Goal: Information Seeking & Learning: Find specific fact

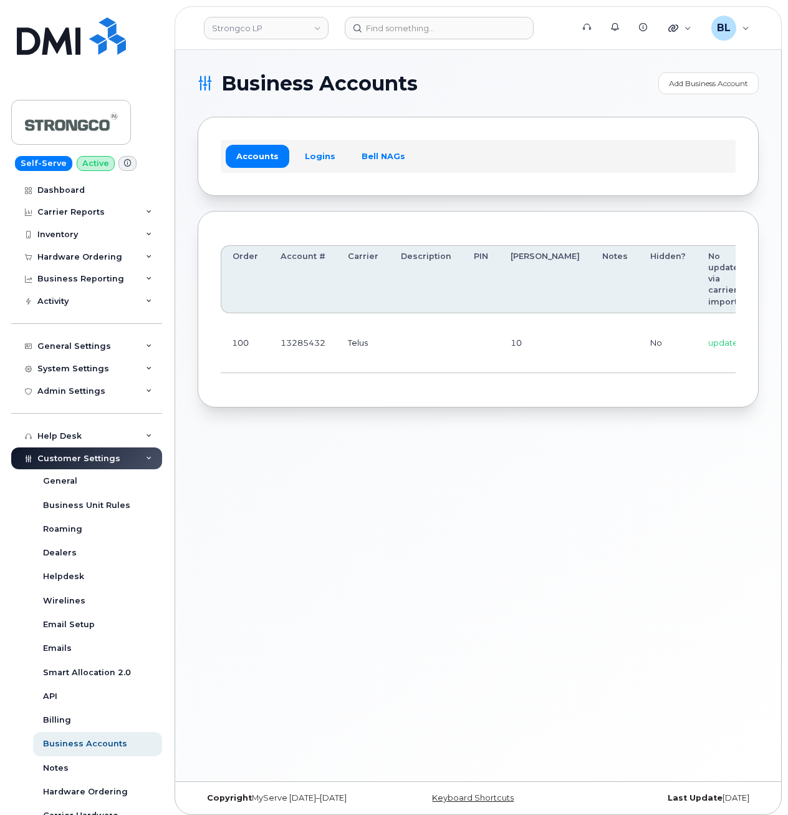
click at [630, 505] on div "Business Accounts Add Business Account Accounts Logins Bell NAGs Order Account …" at bounding box center [478, 415] width 606 height 731
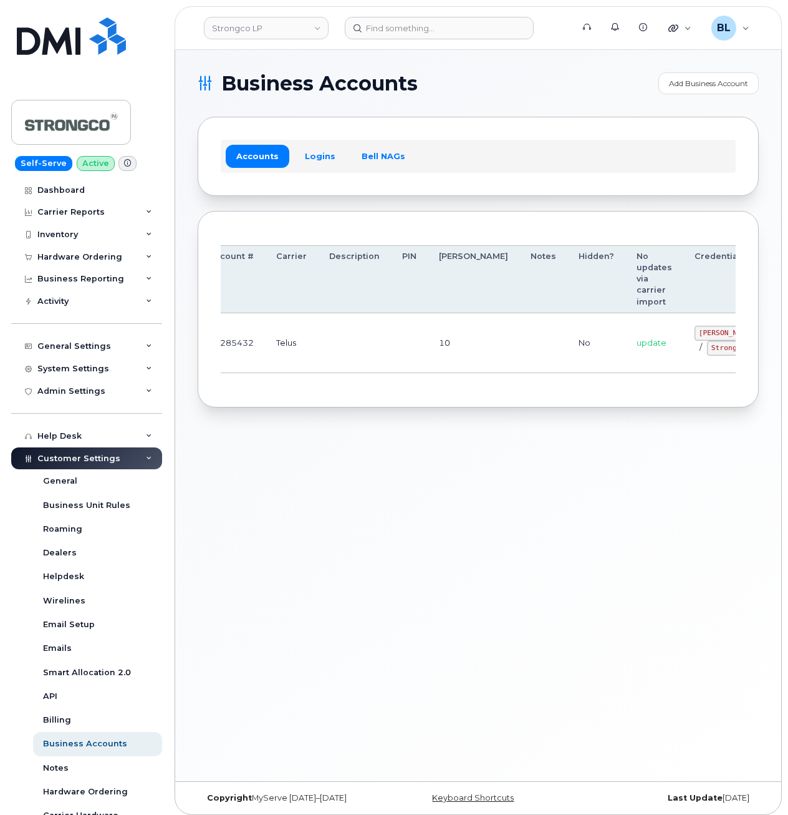
drag, startPoint x: 453, startPoint y: 346, endPoint x: 631, endPoint y: 349, distance: 177.8
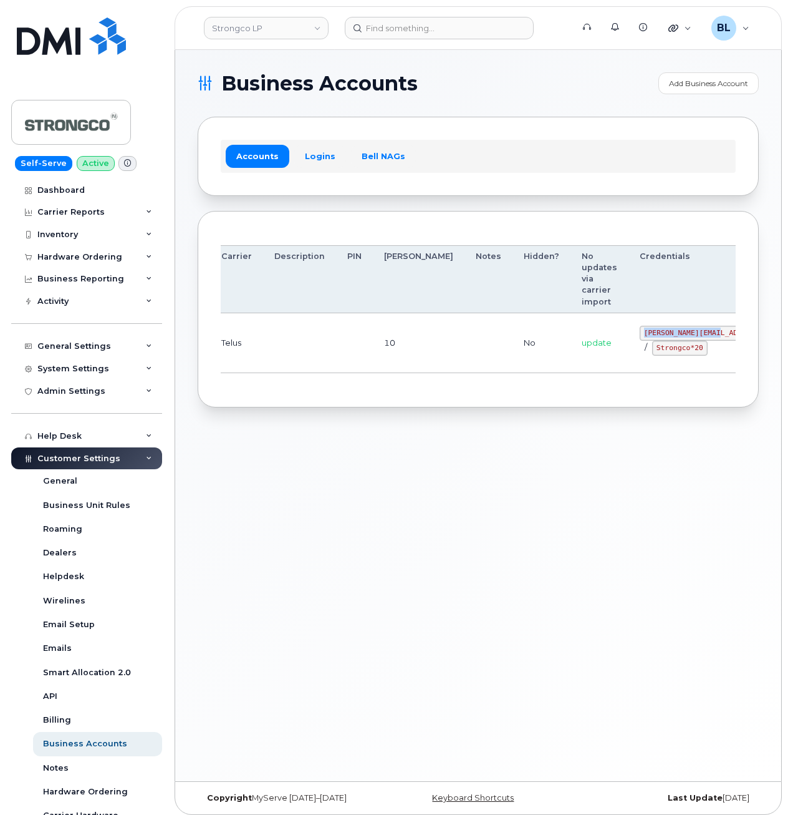
drag, startPoint x: 578, startPoint y: 329, endPoint x: 651, endPoint y: 329, distance: 73.0
click at [651, 329] on code "GHada@strongco.com" at bounding box center [731, 333] width 183 height 15
copy code "GHada@strongco.com"
click at [629, 368] on td "GHada@strongco.com / Strongco*20" at bounding box center [732, 343] width 206 height 60
drag, startPoint x: 588, startPoint y: 354, endPoint x: 637, endPoint y: 353, distance: 49.3
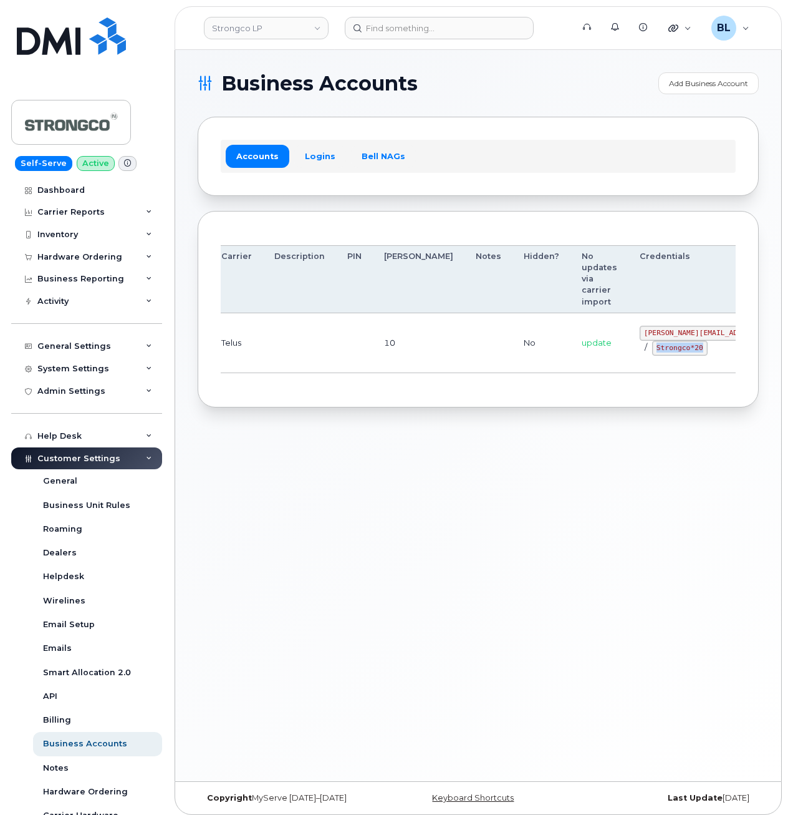
click at [640, 353] on div "GHada@strongco.com / Strongco*20" at bounding box center [731, 341] width 183 height 30
copy code "Strongco*20"
click at [516, 121] on div "Accounts Logins Bell NAGs" at bounding box center [478, 156] width 561 height 79
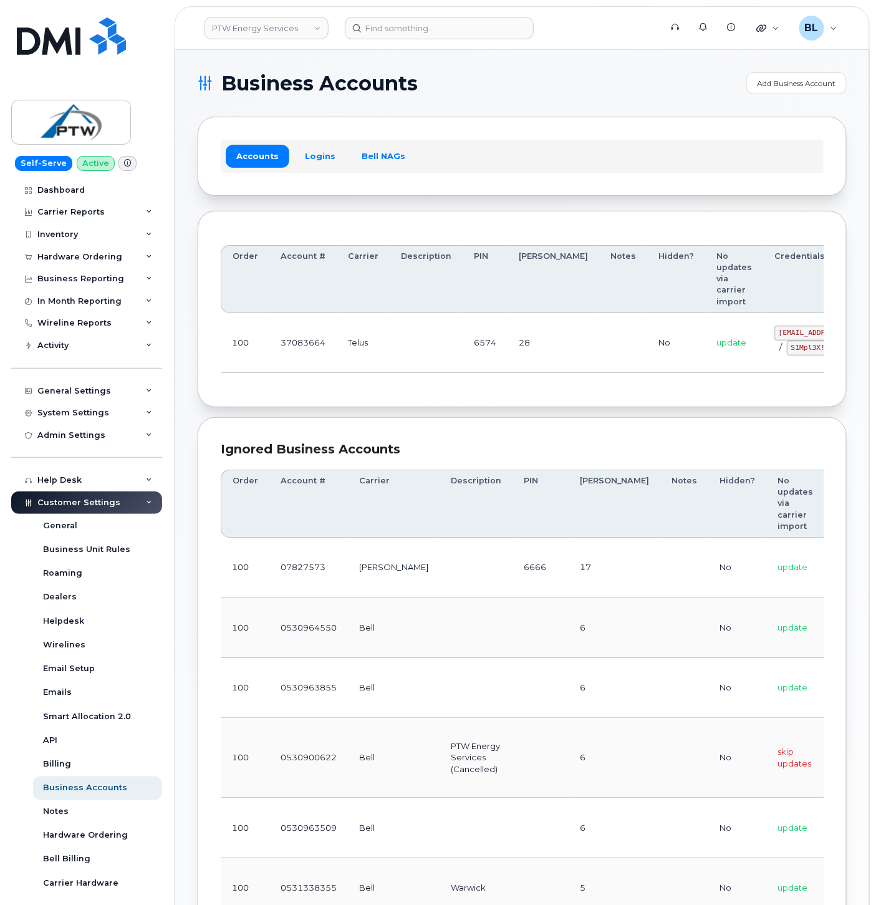
drag, startPoint x: 390, startPoint y: 322, endPoint x: 384, endPoint y: 321, distance: 6.4
click at [390, 322] on td at bounding box center [426, 343] width 73 height 60
drag, startPoint x: 432, startPoint y: 350, endPoint x: 883, endPoint y: 360, distance: 450.4
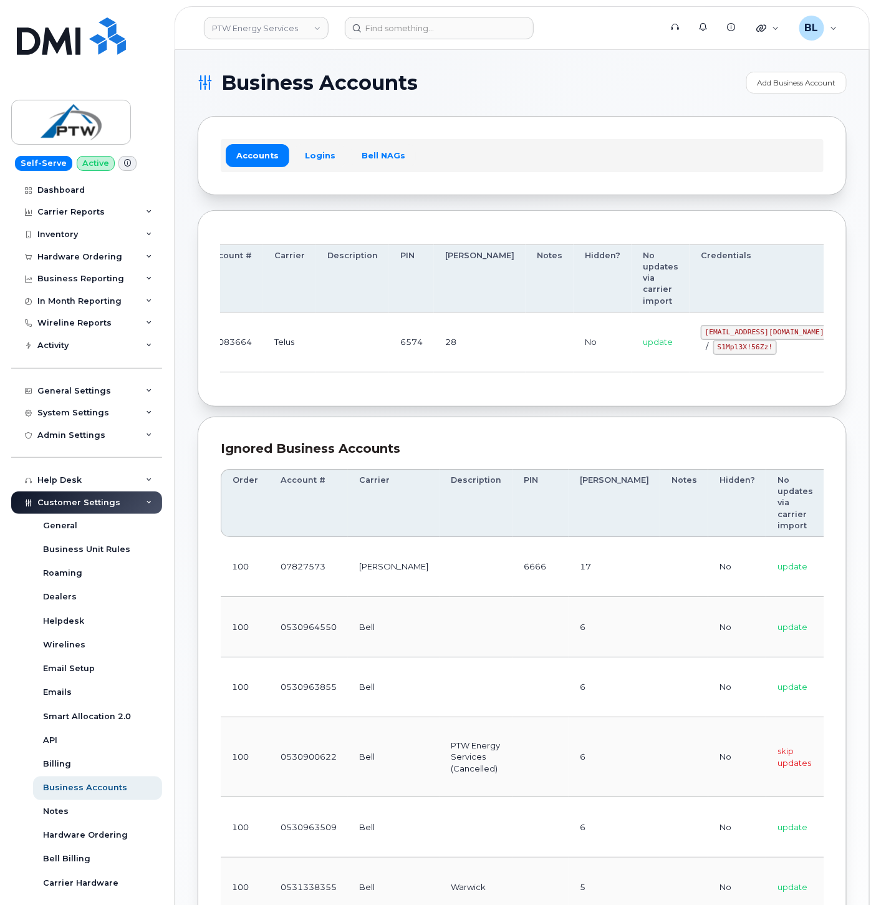
drag, startPoint x: 686, startPoint y: 303, endPoint x: 752, endPoint y: 299, distance: 65.6
click at [559, 407] on div "Order Account # Carrier Description PIN Bill Day Notes Hidden? No updates via c…" at bounding box center [522, 308] width 649 height 197
drag, startPoint x: 639, startPoint y: 332, endPoint x: 741, endPoint y: 337, distance: 102.4
click at [741, 337] on code "svc_simplex@ptwenergy.com" at bounding box center [765, 332] width 128 height 15
copy code "svc_simplex@ptwenergy.com"
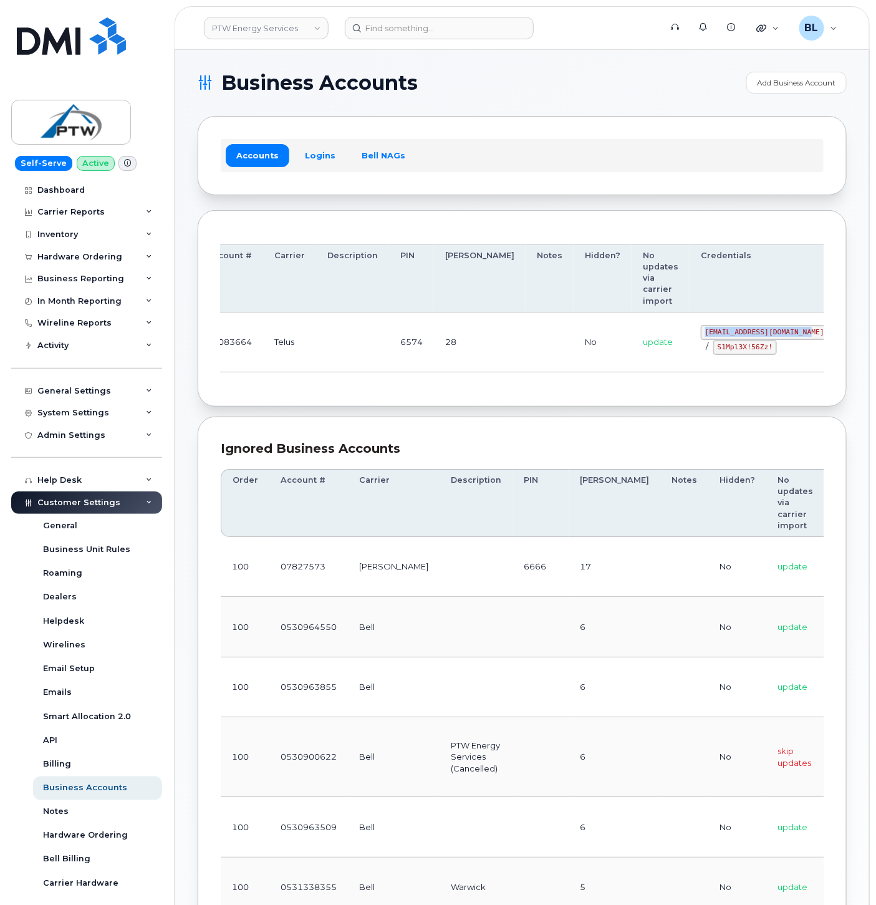
click at [690, 359] on td "svc_simplex@ptwenergy.com / S1Mpl3X!56Zz!" at bounding box center [765, 342] width 150 height 60
drag, startPoint x: 651, startPoint y: 347, endPoint x: 705, endPoint y: 352, distance: 54.4
click at [714, 352] on code "S1Mpl3X!56Zz!" at bounding box center [746, 347] width 64 height 15
copy code "S1Mpl3X!56Zz!"
click at [616, 166] on div "Accounts Logins Bell NAGs" at bounding box center [522, 155] width 649 height 79
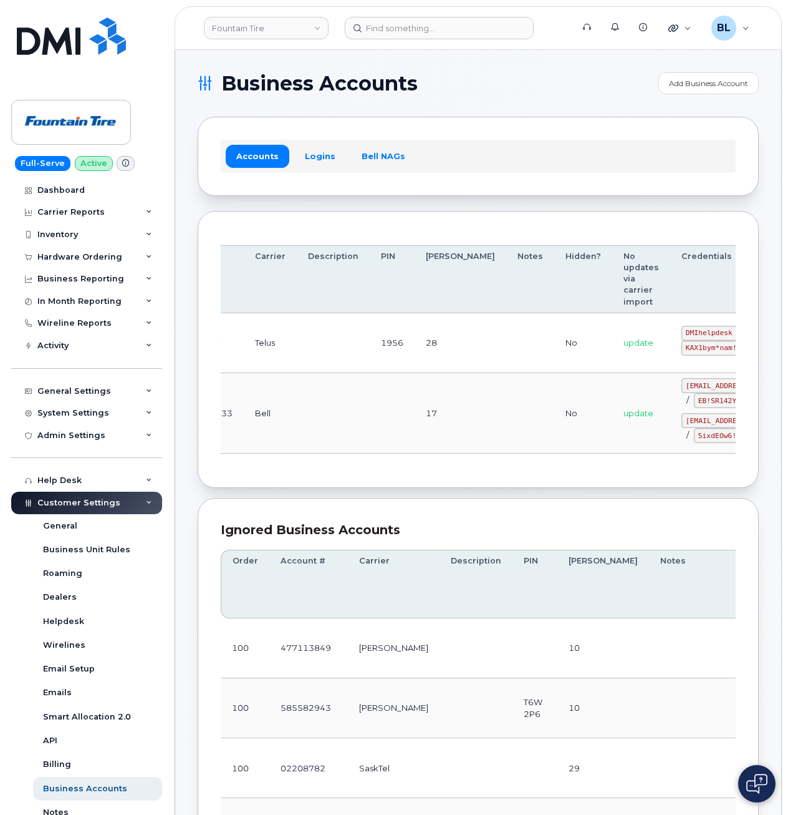
drag, startPoint x: 577, startPoint y: 374, endPoint x: 618, endPoint y: 367, distance: 41.6
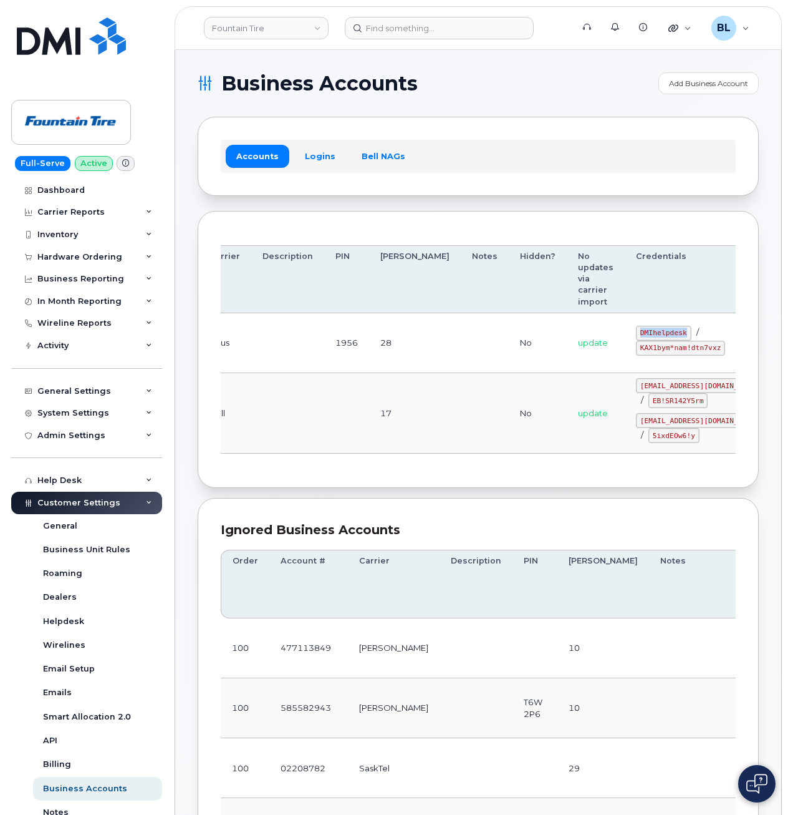
drag, startPoint x: 566, startPoint y: 330, endPoint x: 620, endPoint y: 335, distance: 53.9
click at [625, 335] on td "DMIhelpdesk / KAX1bym*nam!dtn7vxz" at bounding box center [700, 343] width 150 height 60
copy code "DMIhelpdesk"
drag, startPoint x: 571, startPoint y: 347, endPoint x: 650, endPoint y: 351, distance: 78.7
click at [650, 351] on code "KAX1bym*nam!dtn7vxz" at bounding box center [680, 348] width 89 height 15
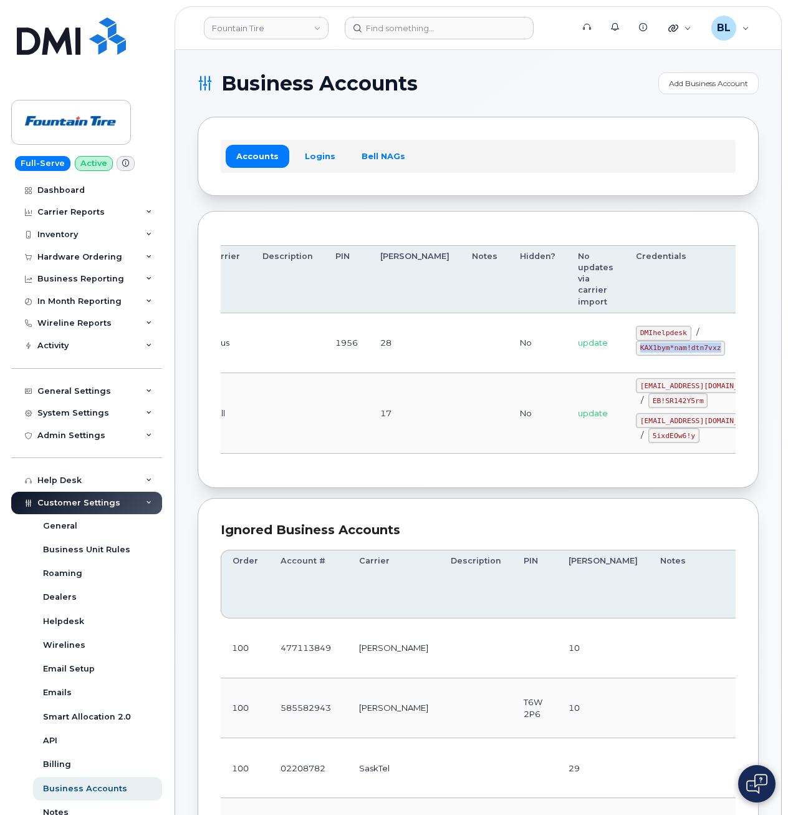
copy code "KAX1bym*nam!dtn7vxz"
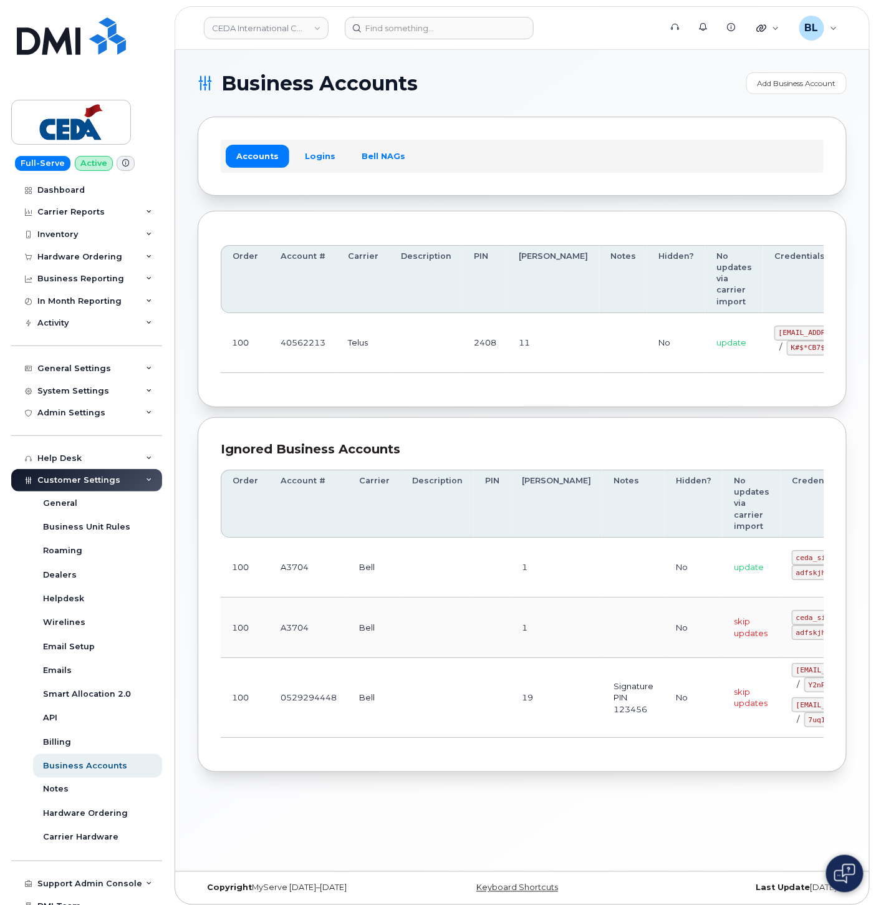
drag, startPoint x: 704, startPoint y: 402, endPoint x: 640, endPoint y: 369, distance: 71.7
click at [700, 397] on div "Order Account # Carrier Description PIN Bill Day Notes Hidden? No updates via c…" at bounding box center [522, 309] width 649 height 197
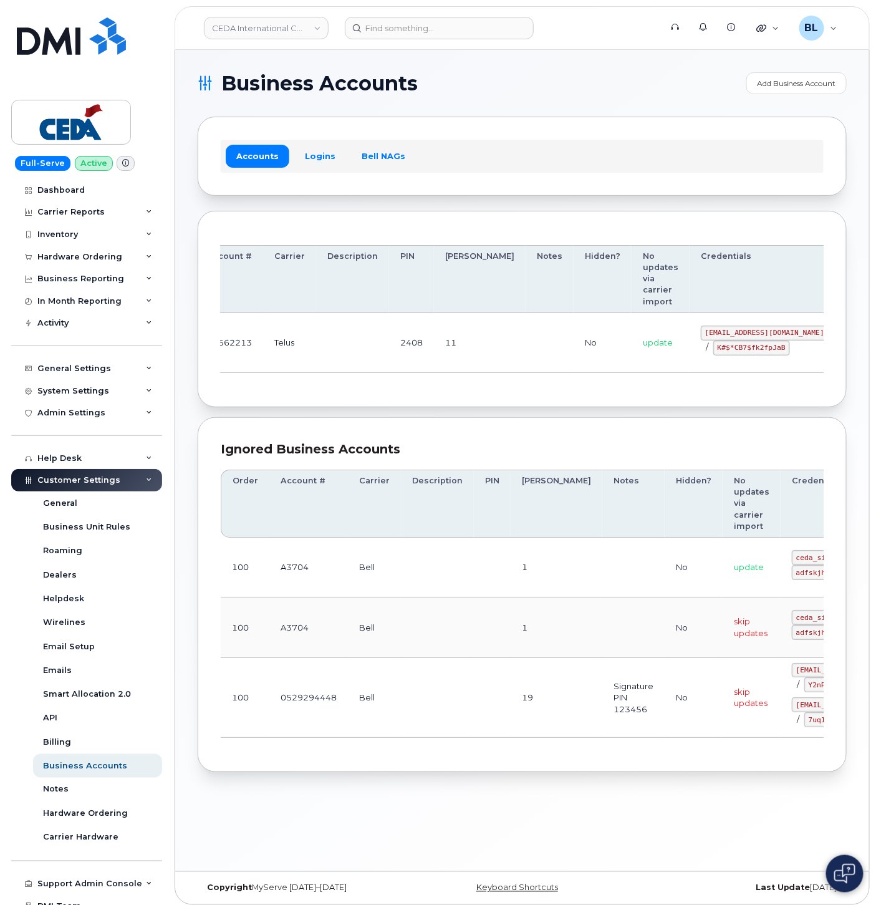
drag, startPoint x: 676, startPoint y: 321, endPoint x: 709, endPoint y: 326, distance: 32.7
drag, startPoint x: 640, startPoint y: 332, endPoint x: 743, endPoint y: 335, distance: 102.9
click at [743, 335] on td "simplex_SRV@cedagroup.com / K#$*CB7$fk2fpJaB" at bounding box center [765, 343] width 150 height 60
copy code "simplex_SRV@cedagroup.com"
drag, startPoint x: 634, startPoint y: 380, endPoint x: 650, endPoint y: 359, distance: 27.2
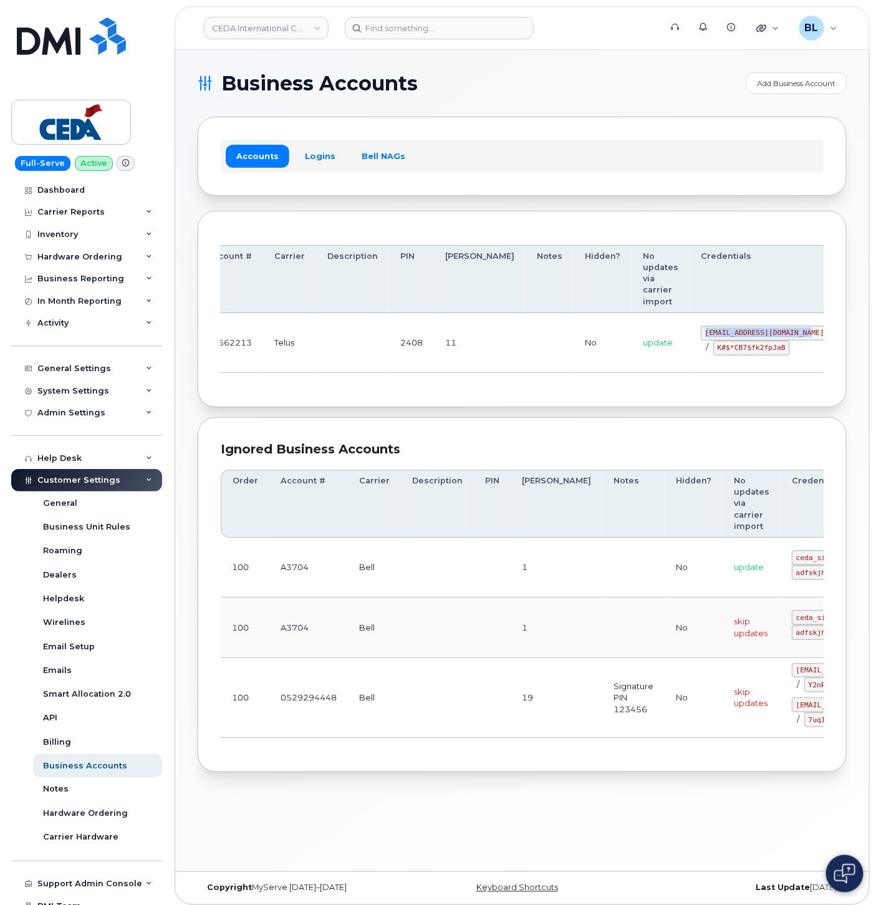
click at [634, 380] on div "Order Account # Carrier Description PIN Bill Day Notes Hidden? No updates via c…" at bounding box center [522, 309] width 603 height 151
drag, startPoint x: 662, startPoint y: 349, endPoint x: 727, endPoint y: 356, distance: 65.8
click at [727, 356] on td "simplex_SRV@cedagroup.com / K#$*CB7$fk2fpJaB" at bounding box center [765, 343] width 150 height 60
copy code "K#$*CB7$fk2fpJaB"
drag, startPoint x: 702, startPoint y: 123, endPoint x: 662, endPoint y: 35, distance: 96.6
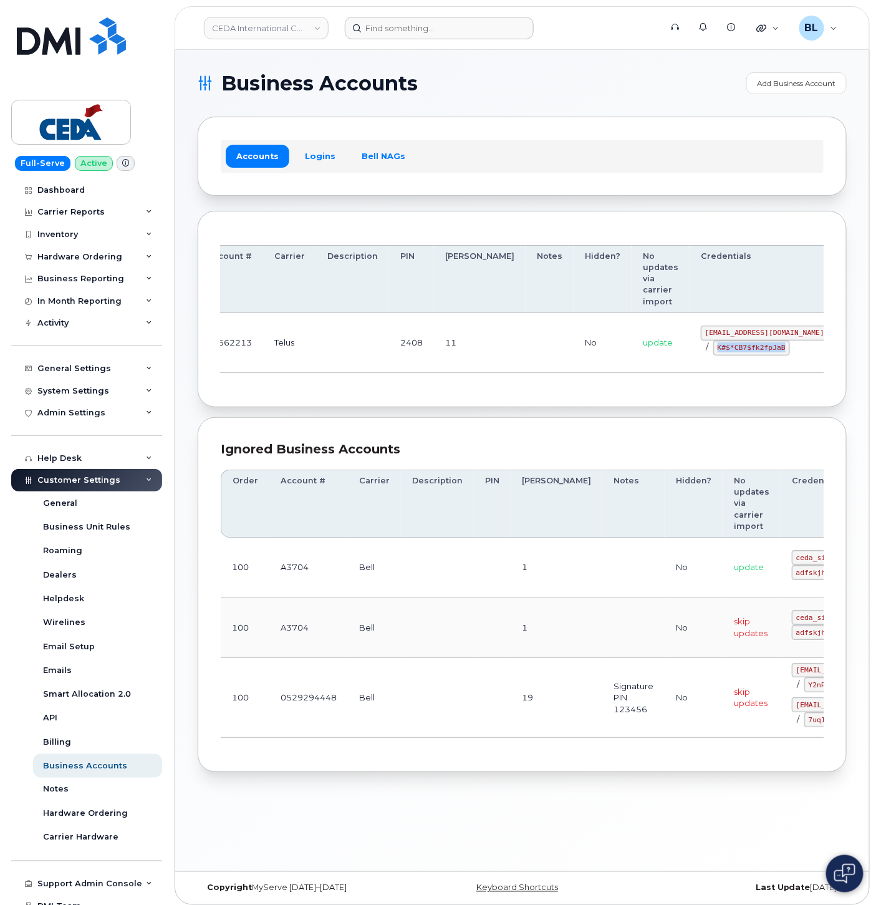
click at [702, 117] on div "Accounts Logins Bell NAGs" at bounding box center [522, 156] width 649 height 79
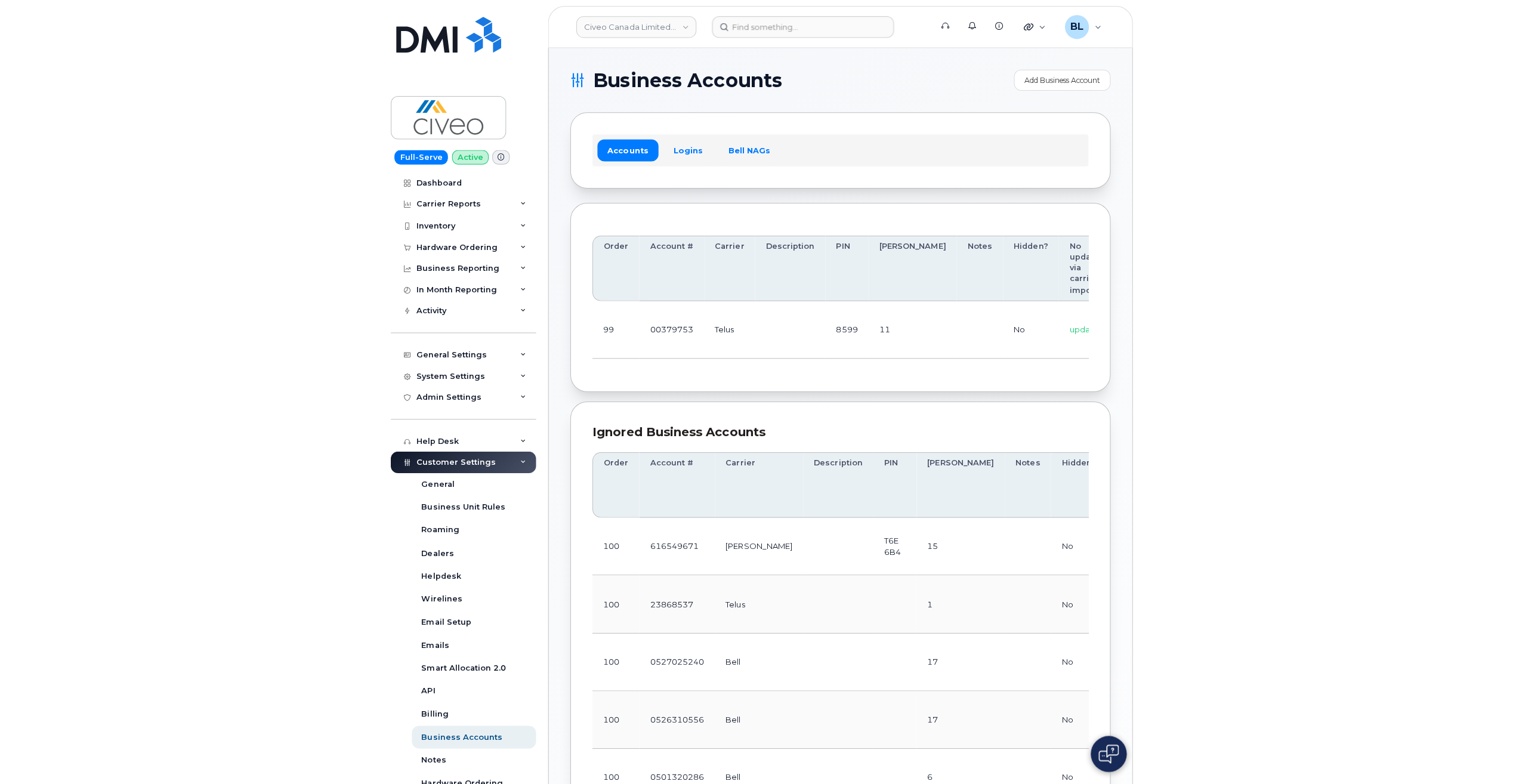
scroll to position [0, 170]
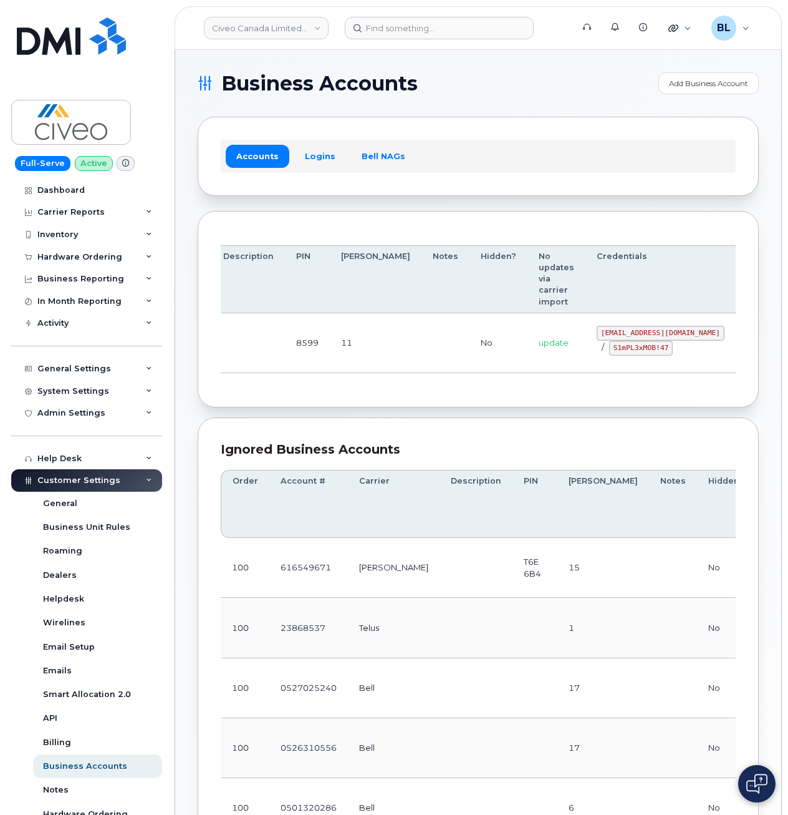
drag, startPoint x: 334, startPoint y: 353, endPoint x: 572, endPoint y: 346, distance: 238.4
drag, startPoint x: 535, startPoint y: 329, endPoint x: 651, endPoint y: 336, distance: 116.2
click at [651, 337] on code "[EMAIL_ADDRESS][DOMAIN_NAME]" at bounding box center [661, 333] width 128 height 15
copy code "[EMAIL_ADDRESS][DOMAIN_NAME]"
drag, startPoint x: 538, startPoint y: 345, endPoint x: 603, endPoint y: 351, distance: 65.8
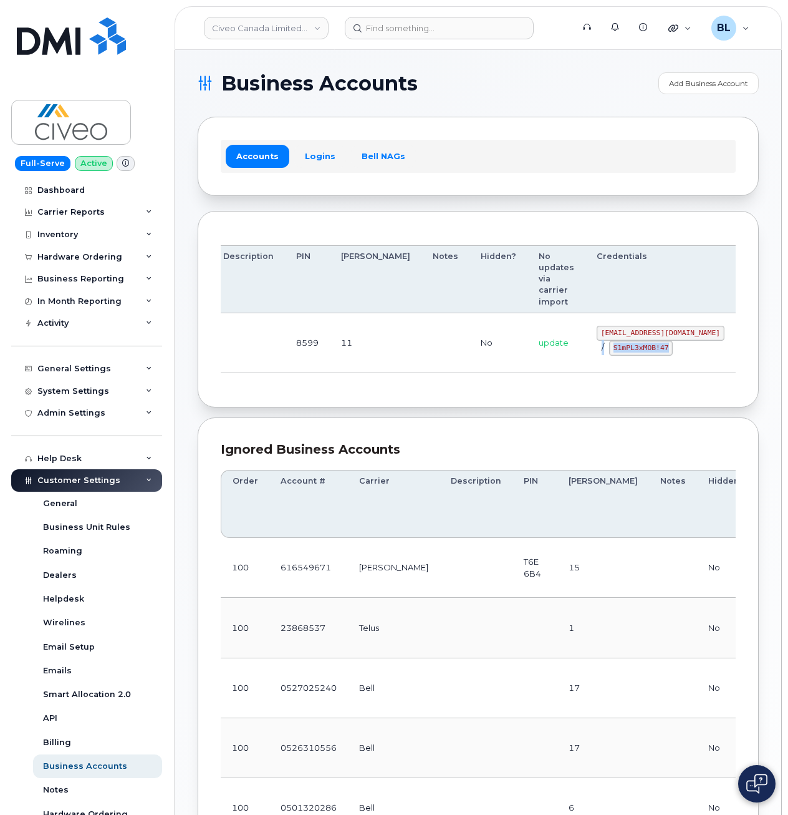
click at [604, 350] on div "[EMAIL_ADDRESS][DOMAIN_NAME] / S1mPL3xMOB!47" at bounding box center [661, 341] width 128 height 30
drag, startPoint x: 603, startPoint y: 351, endPoint x: 560, endPoint y: 357, distance: 43.5
click at [609, 355] on code "S1mPL3xMOB!47" at bounding box center [641, 348] width 64 height 15
click at [586, 355] on td "[EMAIL_ADDRESS][DOMAIN_NAME] / S1mPL3xMOB!47" at bounding box center [661, 343] width 150 height 60
drag, startPoint x: 556, startPoint y: 354, endPoint x: 558, endPoint y: 347, distance: 6.5
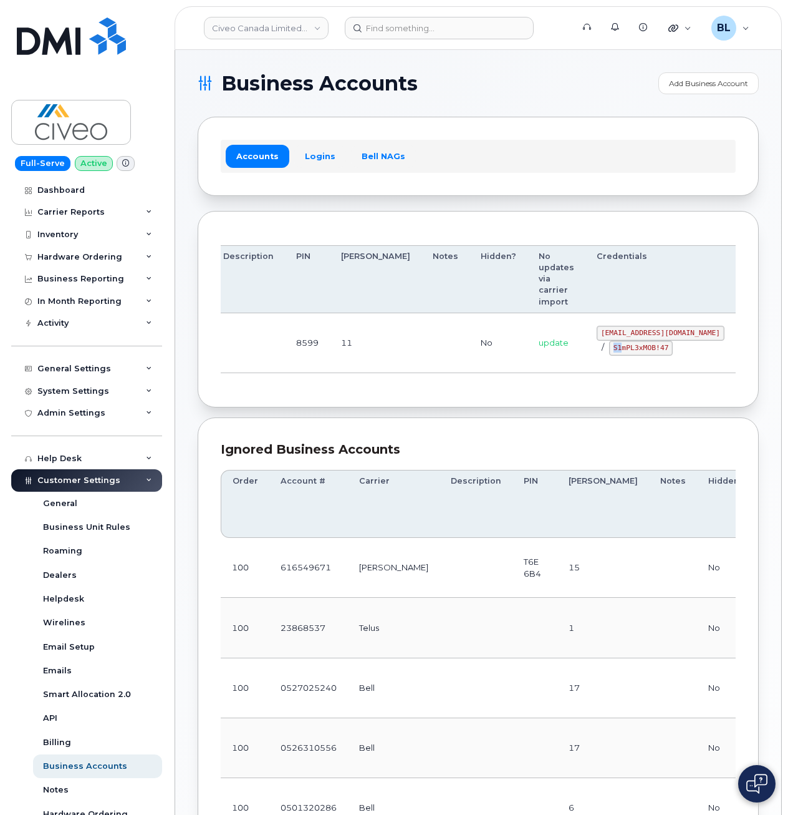
click at [597, 347] on div "[EMAIL_ADDRESS][DOMAIN_NAME] / S1mPL3xMOB!47" at bounding box center [661, 341] width 128 height 30
drag, startPoint x: 558, startPoint y: 347, endPoint x: 551, endPoint y: 349, distance: 7.1
click at [609, 348] on code "S1mPL3xMOB!47" at bounding box center [641, 348] width 64 height 15
drag, startPoint x: 549, startPoint y: 349, endPoint x: 601, endPoint y: 352, distance: 51.8
click at [609, 352] on code "S1mPL3xMOB!47" at bounding box center [641, 348] width 64 height 15
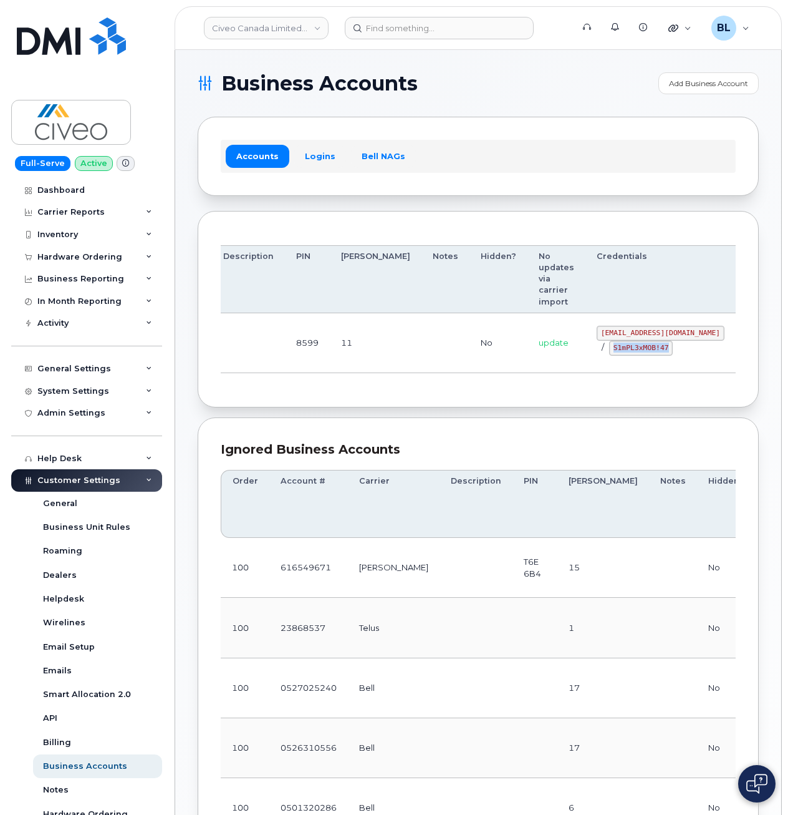
copy code "S1mPL3xMOB!47"
click at [481, 416] on section "Business Accounts Add Business Account Accounts Logins Bell NAGs Order Account …" at bounding box center [478, 651] width 561 height 1159
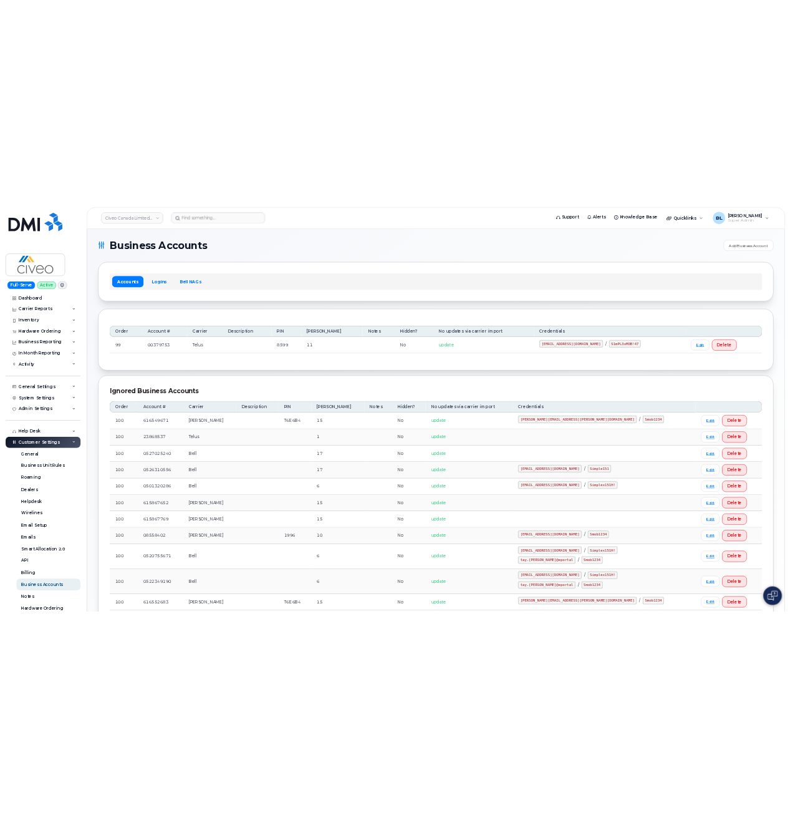
scroll to position [0, 0]
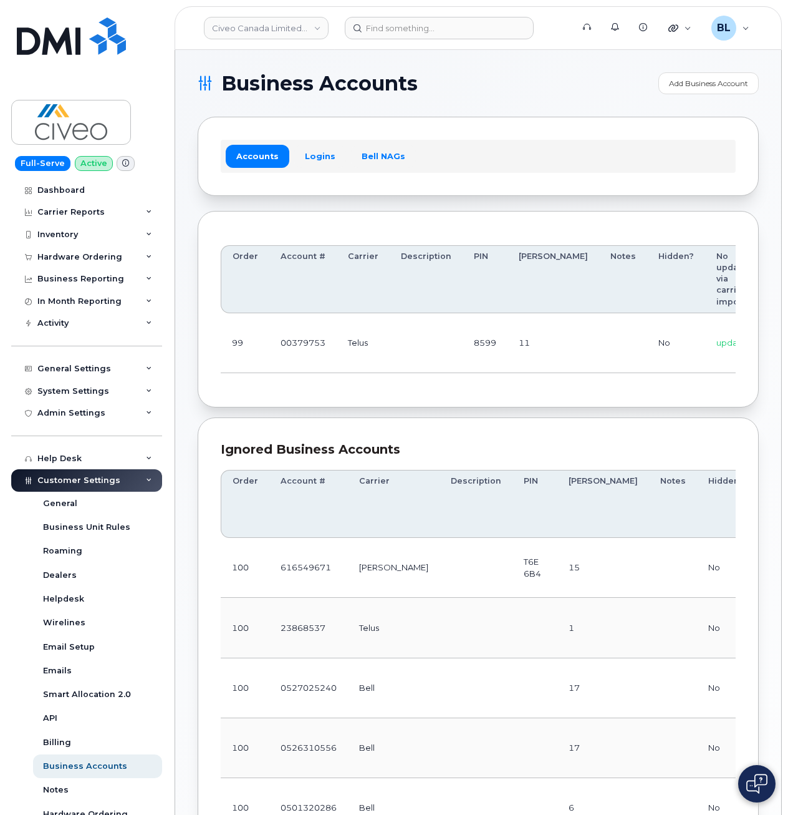
click at [490, 163] on div "Accounts Logins Bell NAGs" at bounding box center [478, 156] width 515 height 32
